Goal: Transaction & Acquisition: Subscribe to service/newsletter

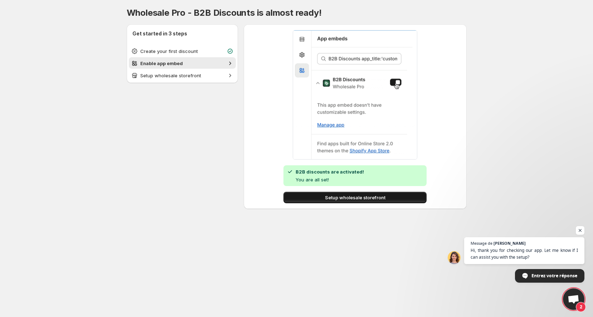
click at [343, 199] on span "Setup wholesale storefront" at bounding box center [355, 197] width 61 height 7
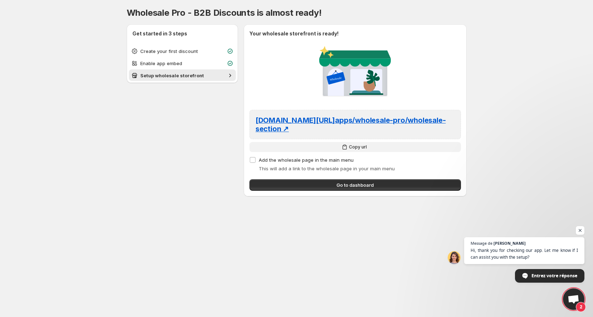
click at [356, 144] on span "Copy url" at bounding box center [358, 147] width 18 height 6
click at [256, 155] on label "Add the wholesale page in the main menu" at bounding box center [302, 160] width 104 height 10
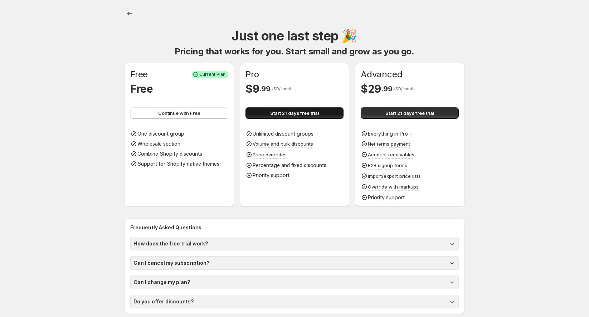
click at [312, 115] on span "Start 21 days free trial" at bounding box center [294, 113] width 49 height 7
